Goal: Information Seeking & Learning: Learn about a topic

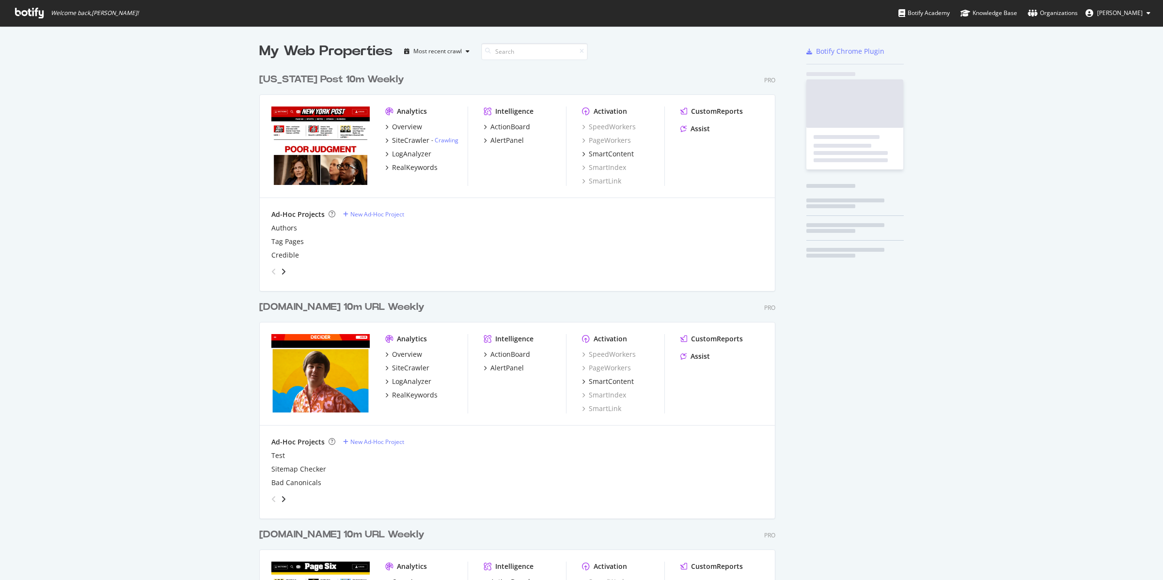
scroll to position [1151, 514]
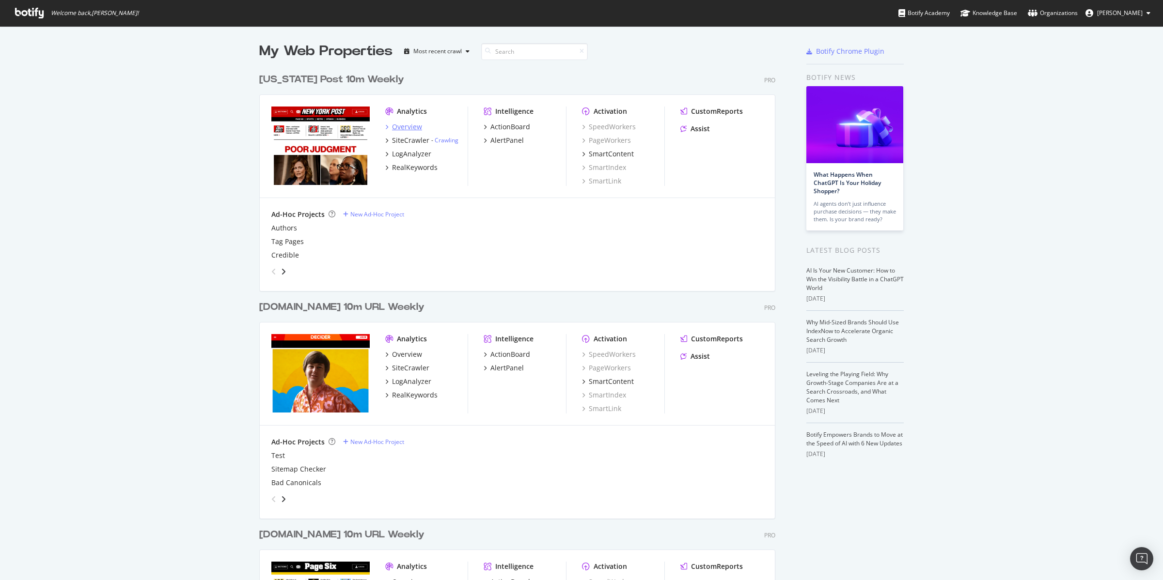
click at [404, 130] on div "Overview" at bounding box center [407, 127] width 30 height 10
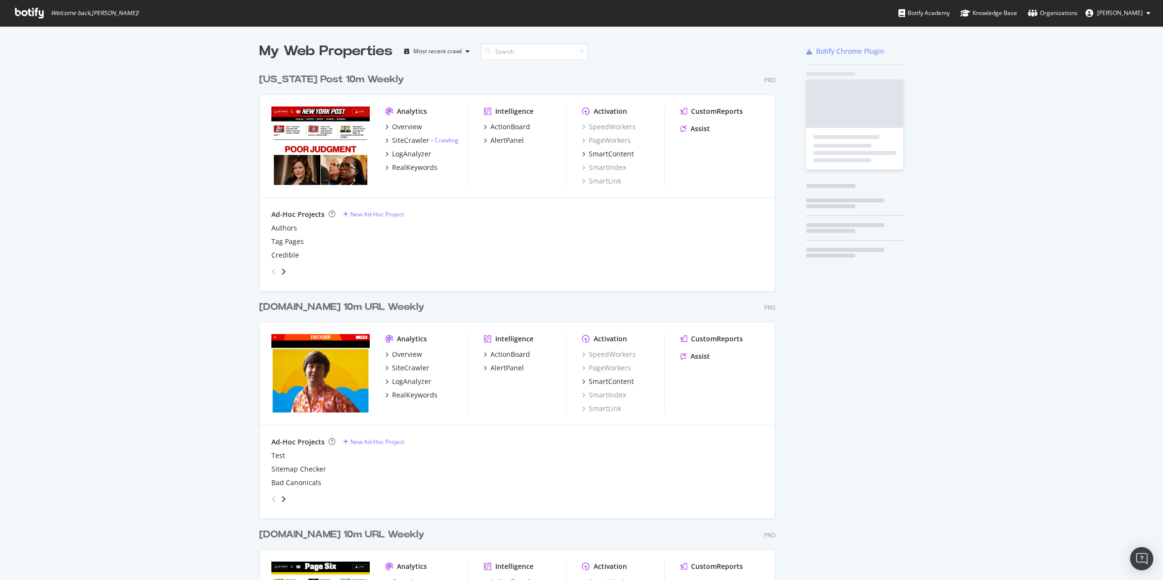
scroll to position [1151, 514]
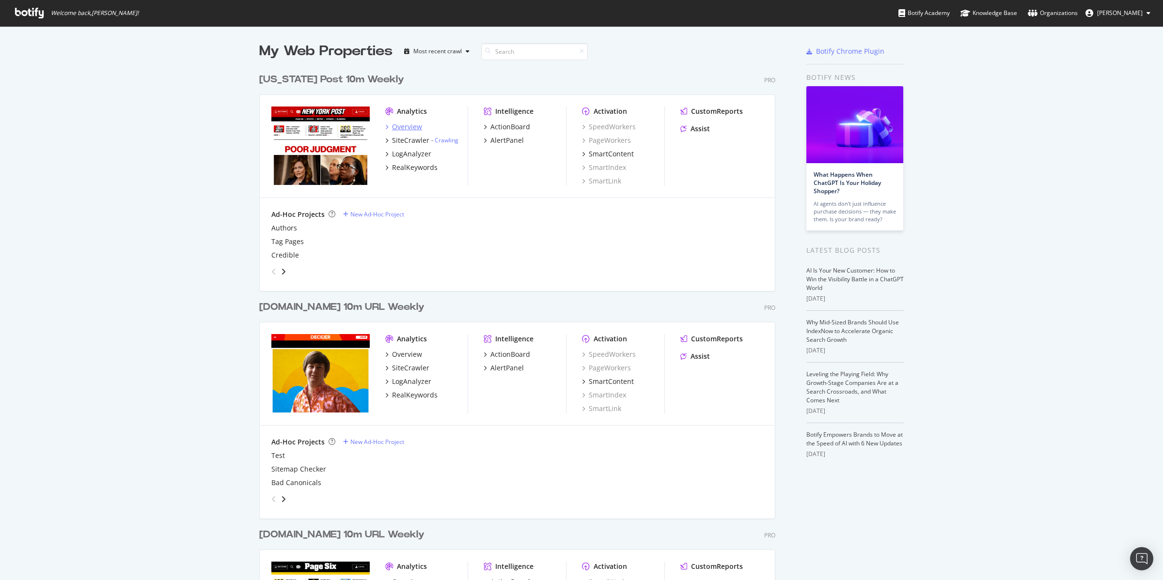
click at [394, 124] on div "Overview" at bounding box center [407, 127] width 30 height 10
